Goal: Find specific page/section: Find specific page/section

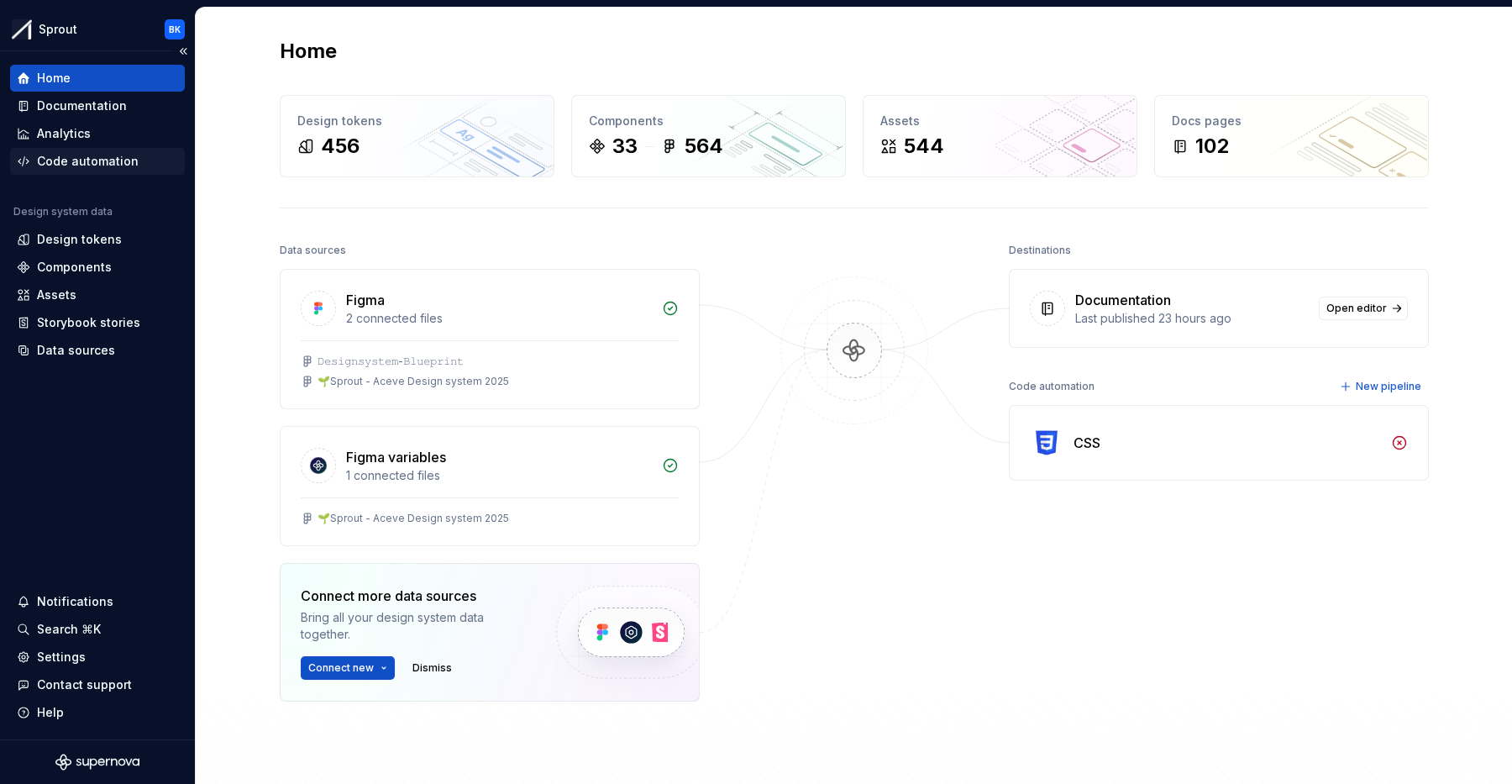
click at [97, 157] on div "Code automation" at bounding box center [88, 160] width 101 height 16
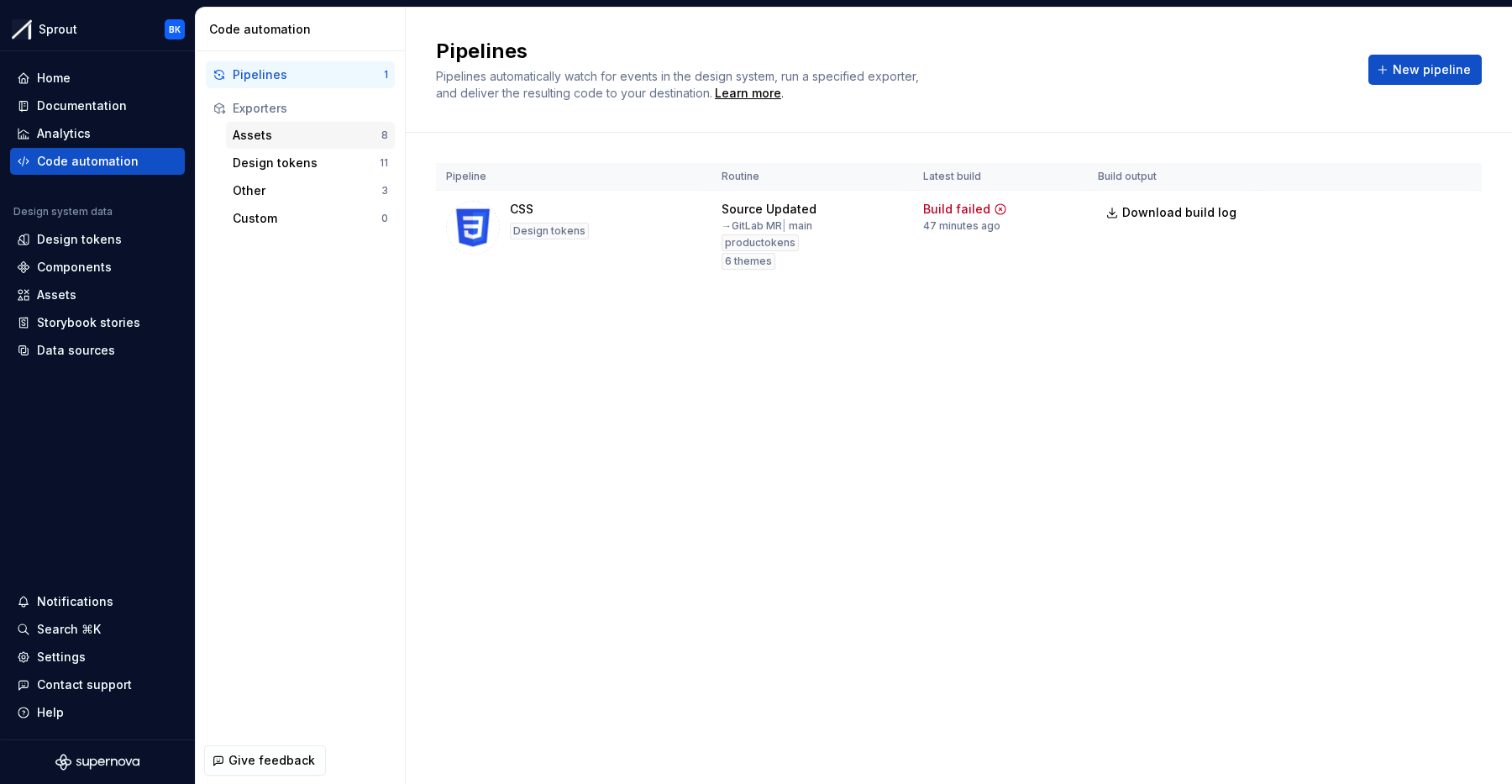
click at [327, 140] on div "Assets" at bounding box center [308, 134] width 149 height 16
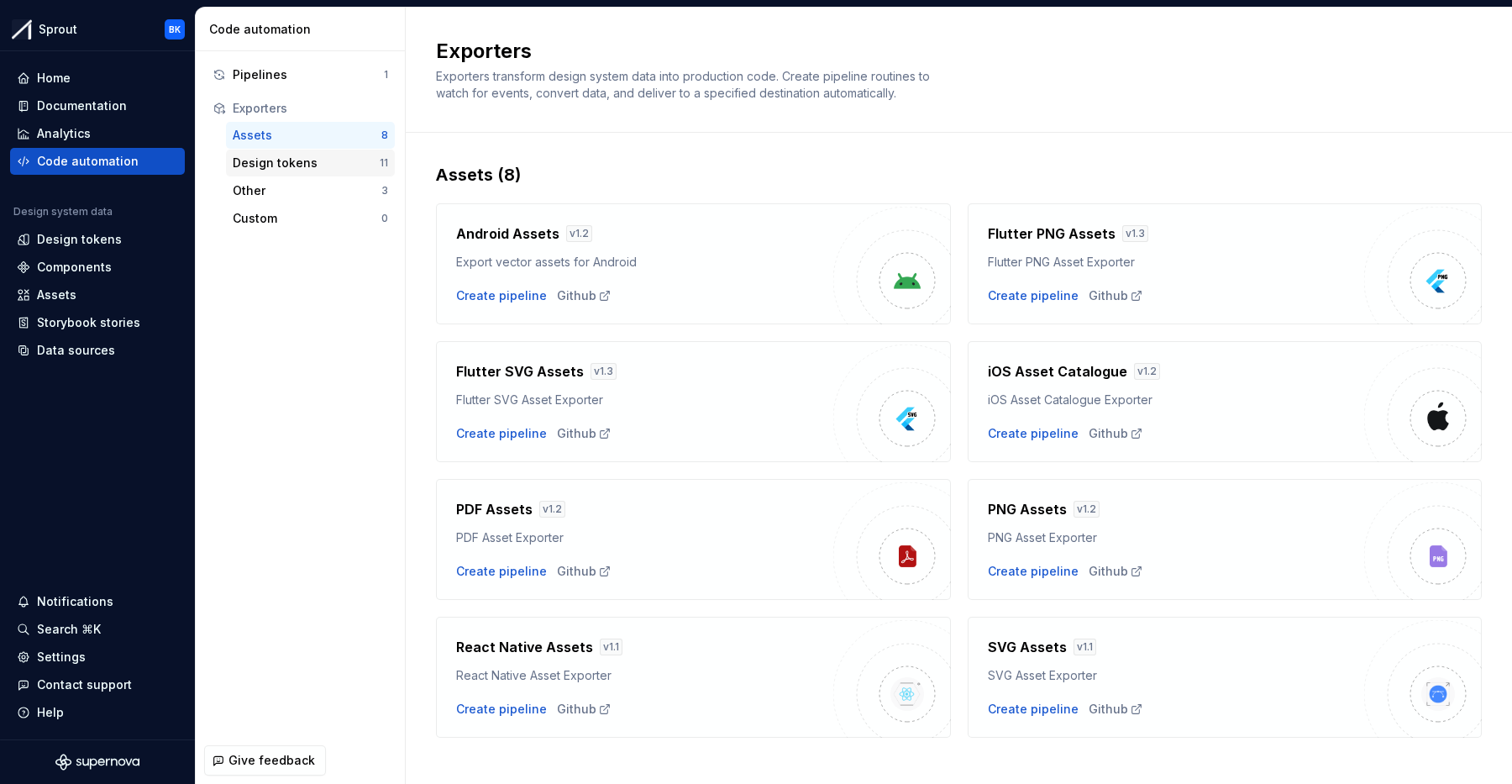
click at [328, 168] on div "Design tokens" at bounding box center [307, 162] width 147 height 16
